Goal: Check status: Check status

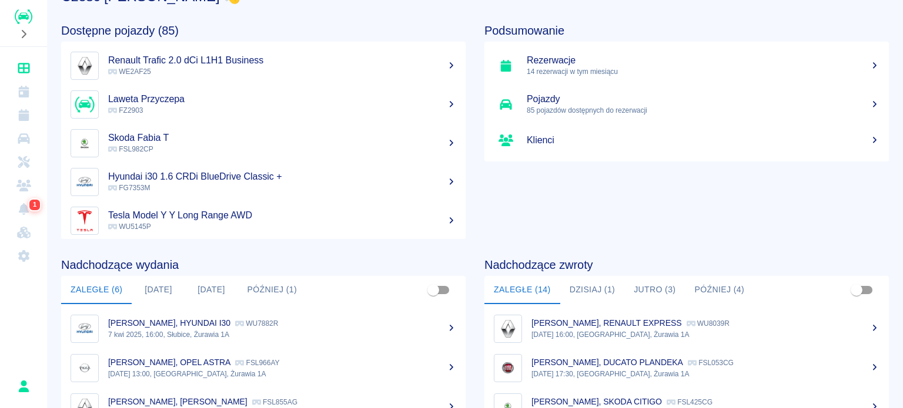
scroll to position [59, 0]
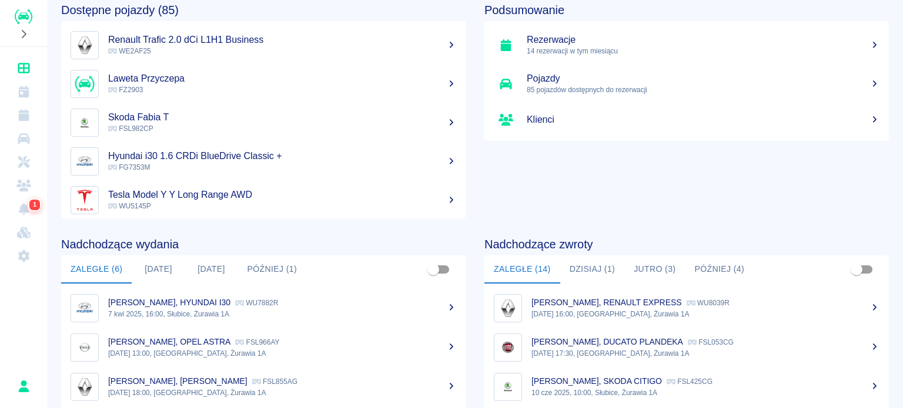
click at [625, 44] on h5 "Rezerwacje" at bounding box center [702, 40] width 353 height 12
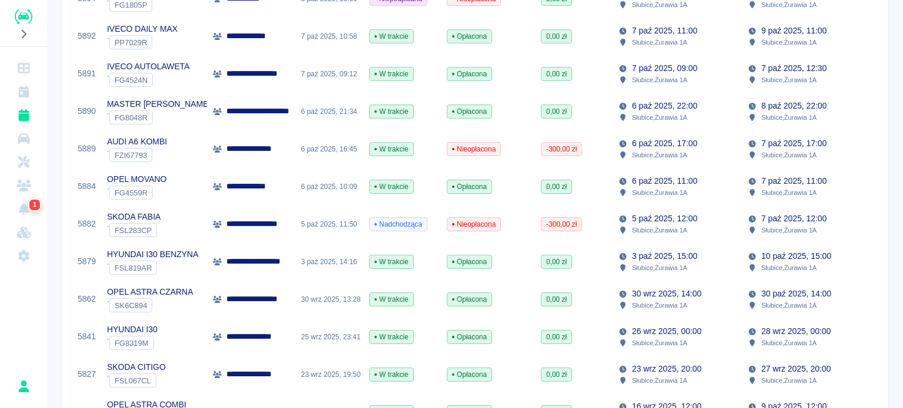
scroll to position [294, 0]
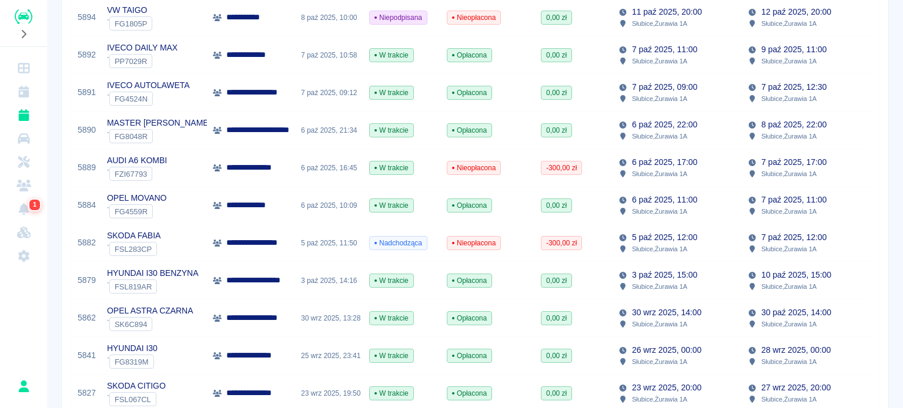
click at [167, 168] on div "AUDI A6 KOMBI ` FZI67793" at bounding box center [154, 168] width 106 height 38
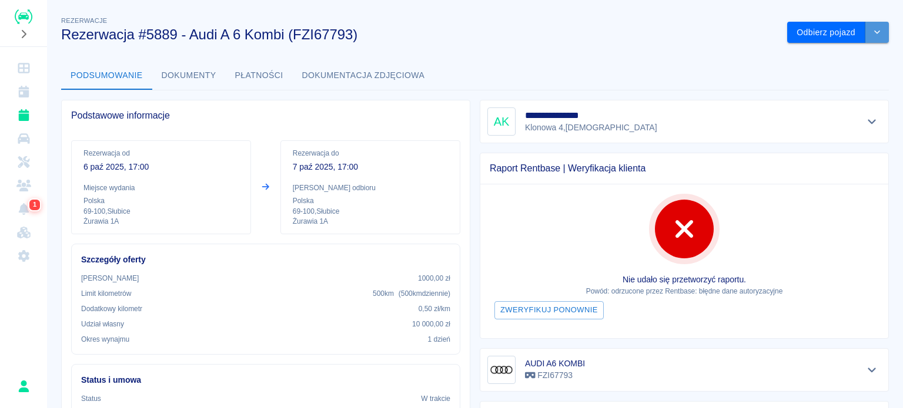
click at [876, 28] on button "drop-down" at bounding box center [877, 33] width 24 height 22
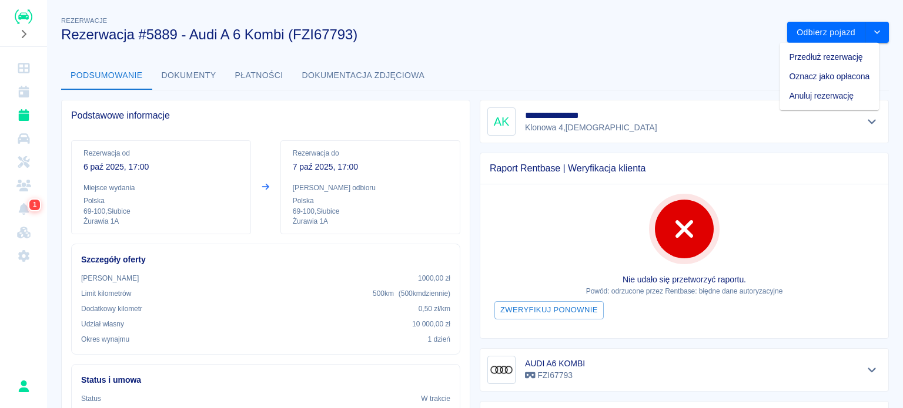
click at [856, 61] on li "Przedłuż rezerwację" at bounding box center [828, 57] width 99 height 19
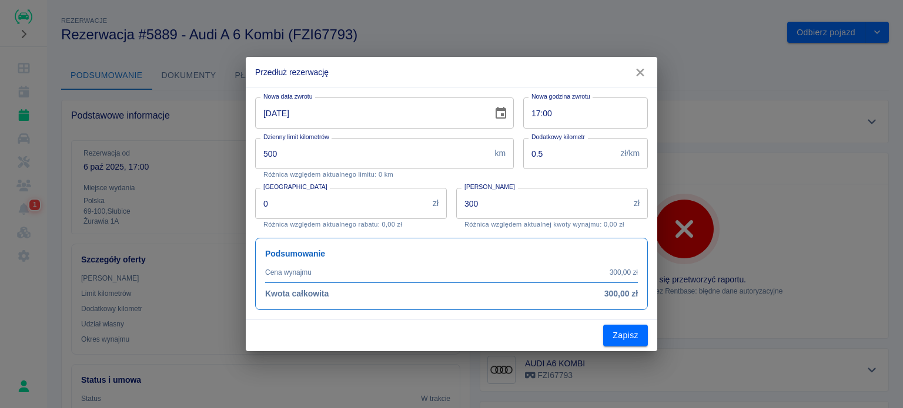
click at [636, 76] on icon "button" at bounding box center [640, 73] width 8 height 8
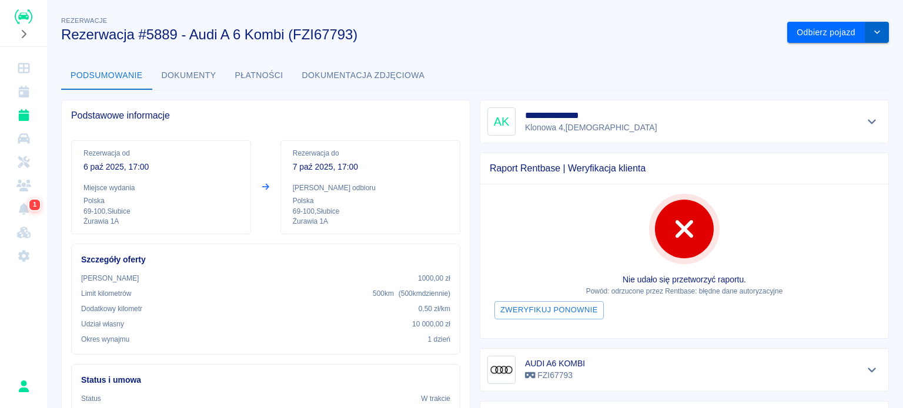
click at [868, 24] on button "drop-down" at bounding box center [877, 33] width 24 height 22
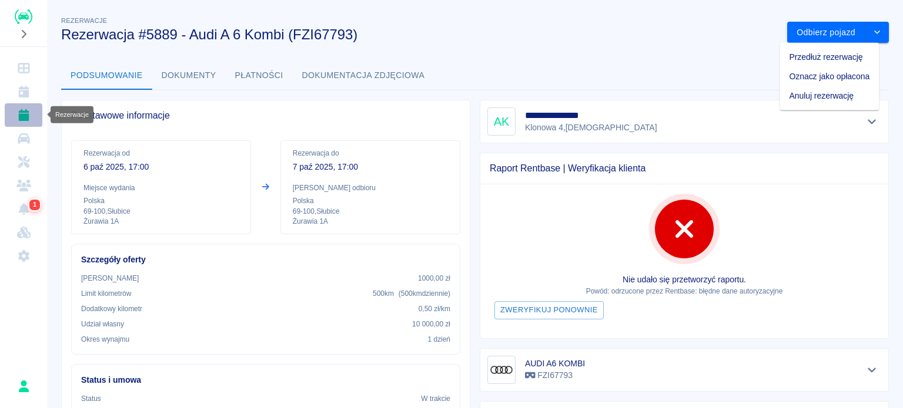
click at [25, 119] on icon "Rezerwacje" at bounding box center [23, 115] width 11 height 12
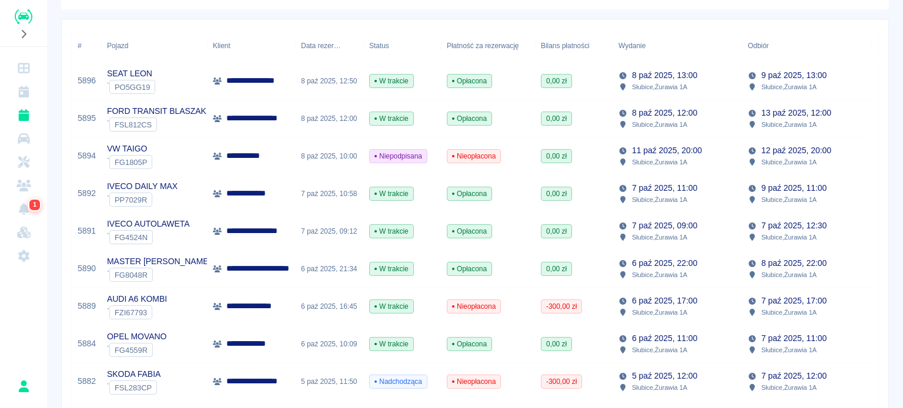
scroll to position [176, 0]
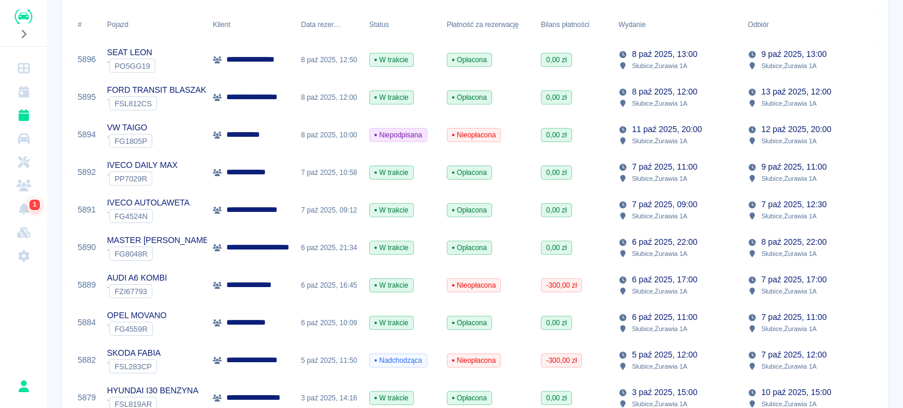
click at [184, 139] on div "VW TAIGO ` FG1805P" at bounding box center [154, 135] width 106 height 38
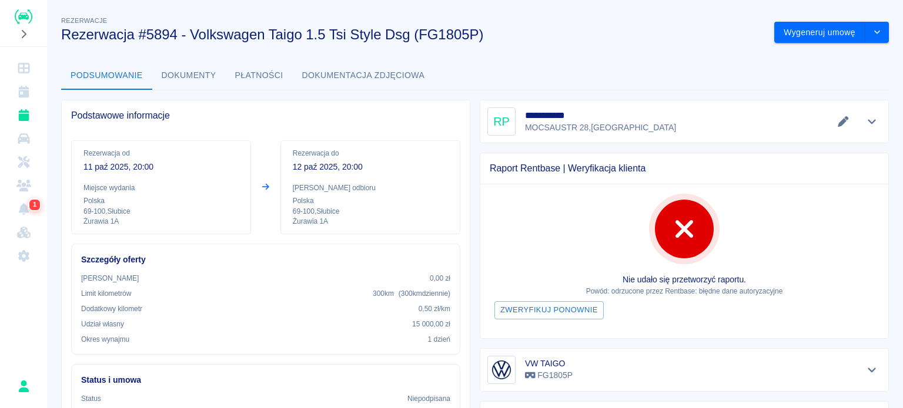
click at [867, 120] on icon "Pokaż szczegóły" at bounding box center [871, 122] width 8 height 5
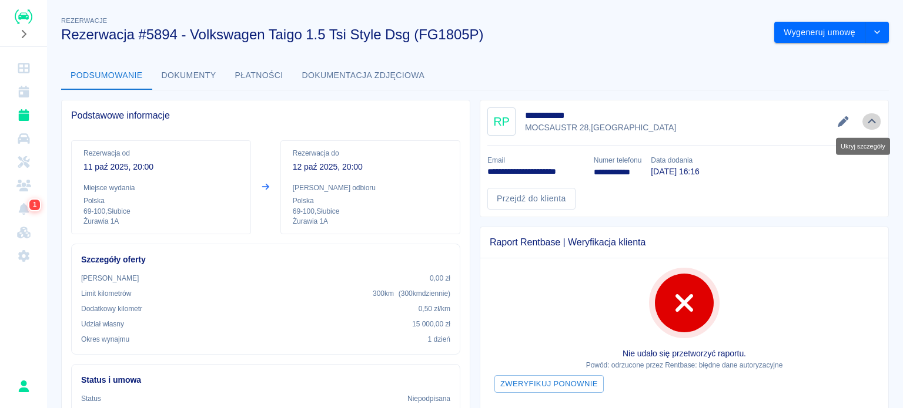
click at [867, 122] on icon "Ukryj szczegóły" at bounding box center [871, 121] width 8 height 5
